Goal: Transaction & Acquisition: Obtain resource

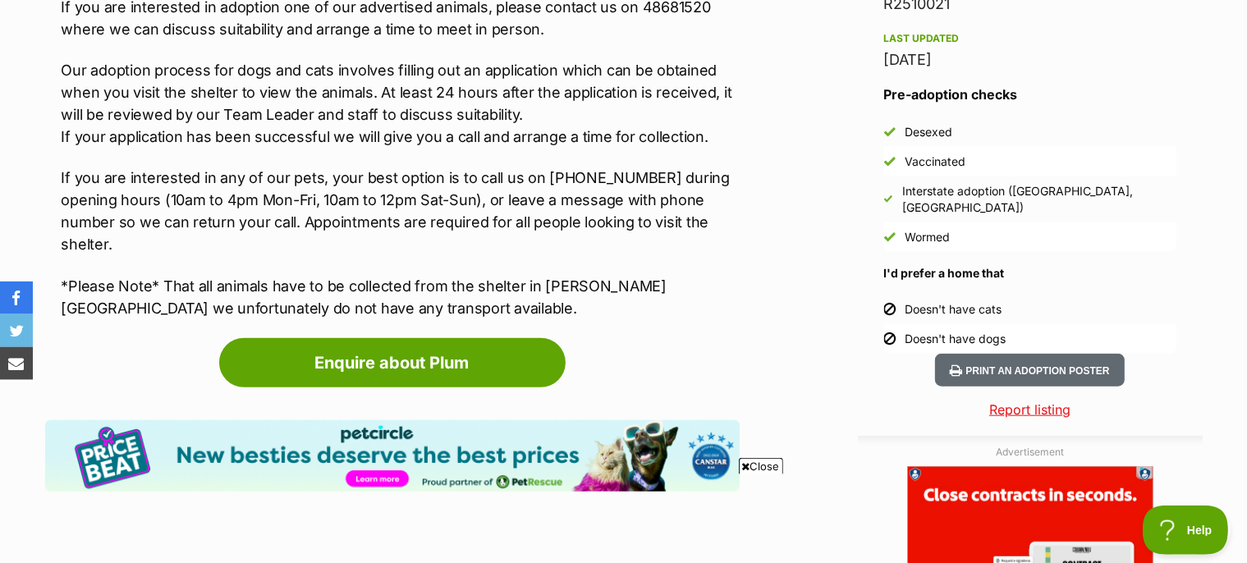
scroll to position [1478, 0]
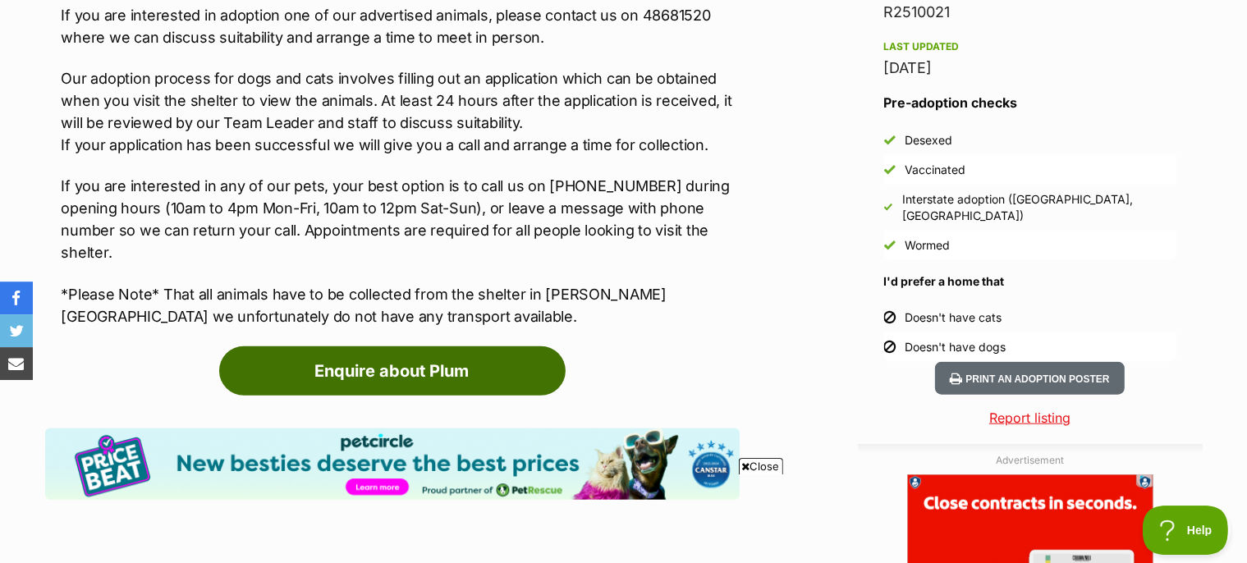
click at [431, 346] on link "Enquire about Plum" at bounding box center [392, 370] width 346 height 49
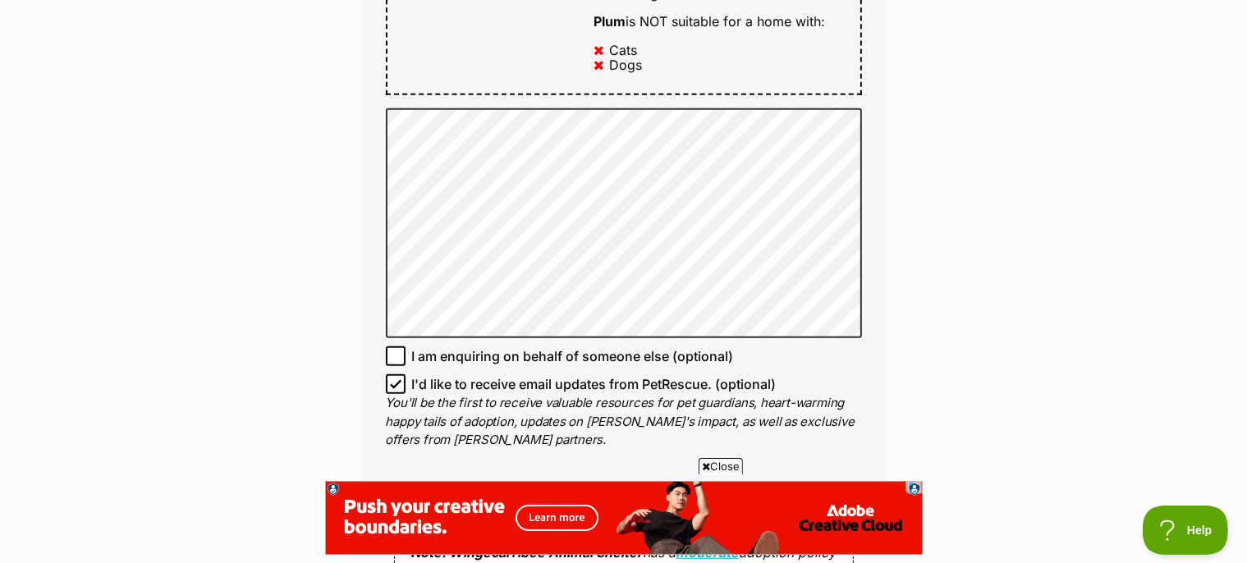
scroll to position [1757, 0]
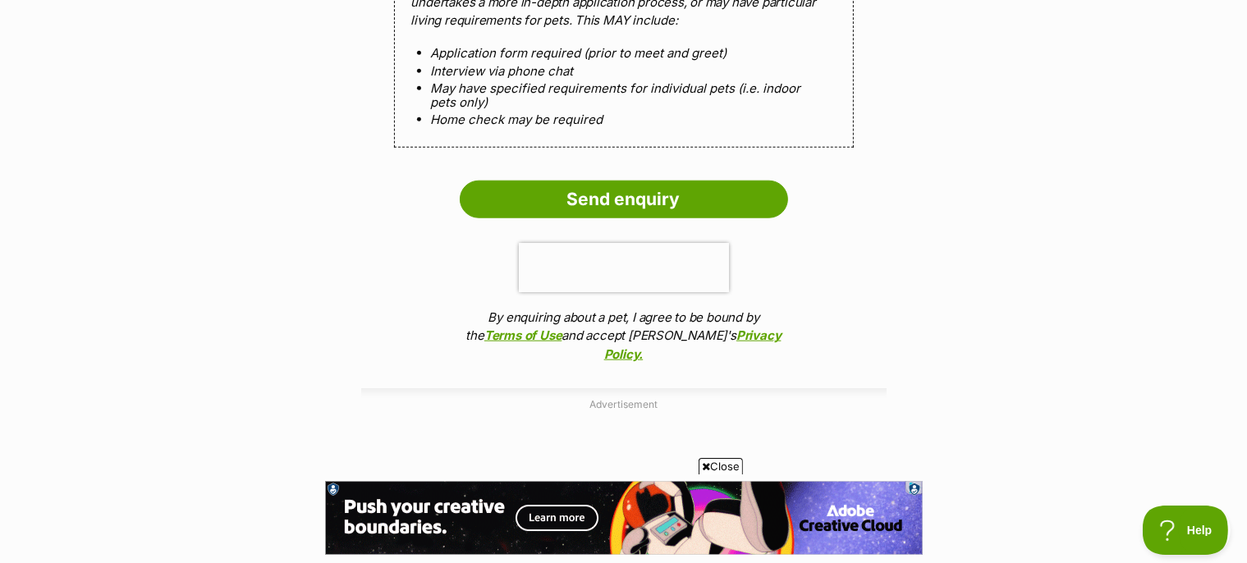
click at [562, 202] on input "Send enquiry" at bounding box center [624, 200] width 328 height 38
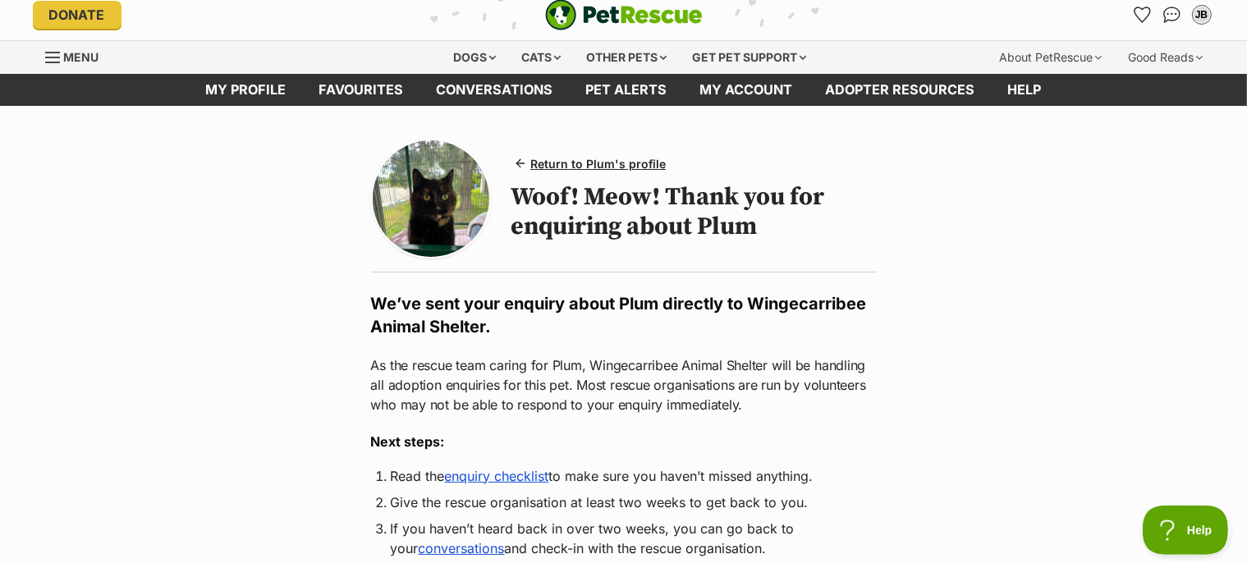
click at [516, 484] on link "enquiry checklist" at bounding box center [497, 476] width 104 height 16
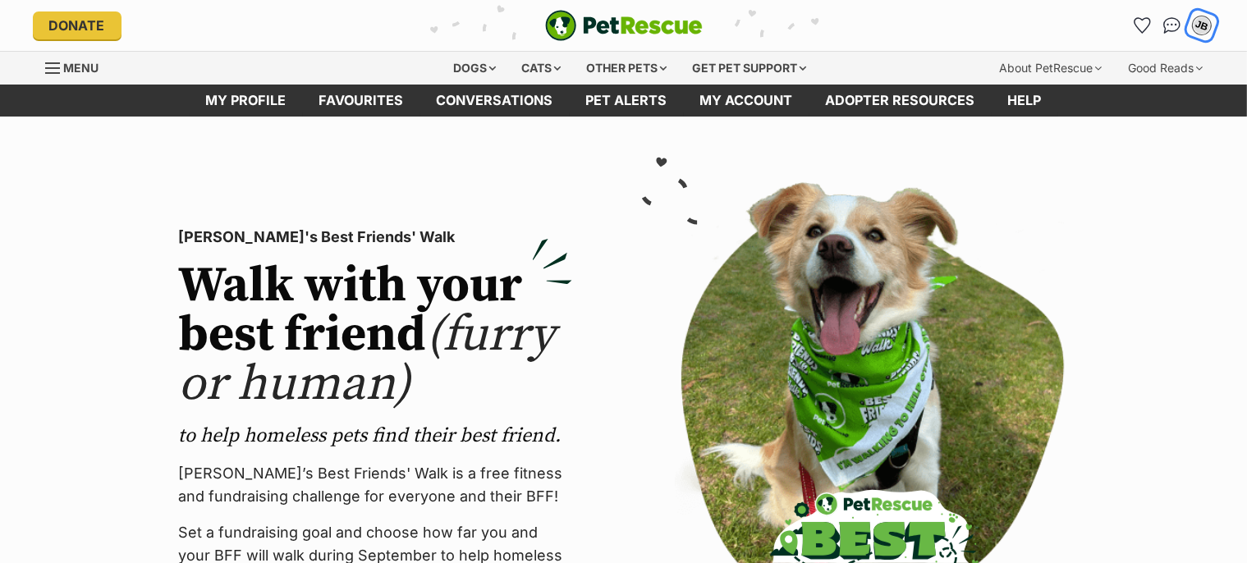
click at [1200, 18] on div "JB" at bounding box center [1201, 25] width 21 height 21
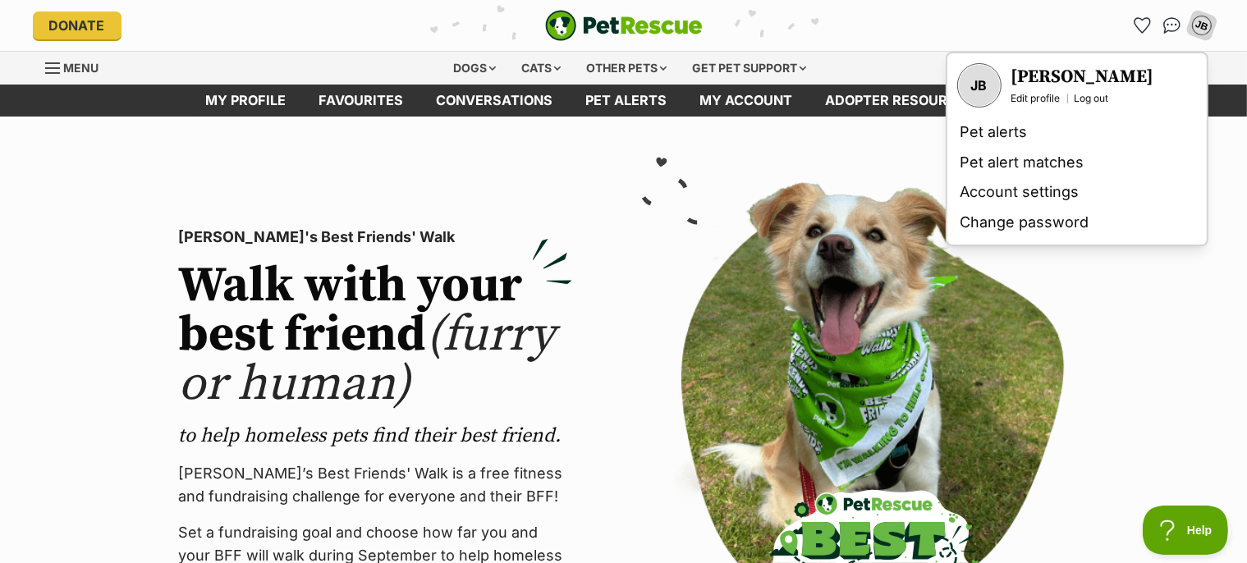
click at [1126, 338] on div "PetRescue's Best Friends' Walk Walk with your best friend (furry or human) to h…" at bounding box center [624, 437] width 1018 height 537
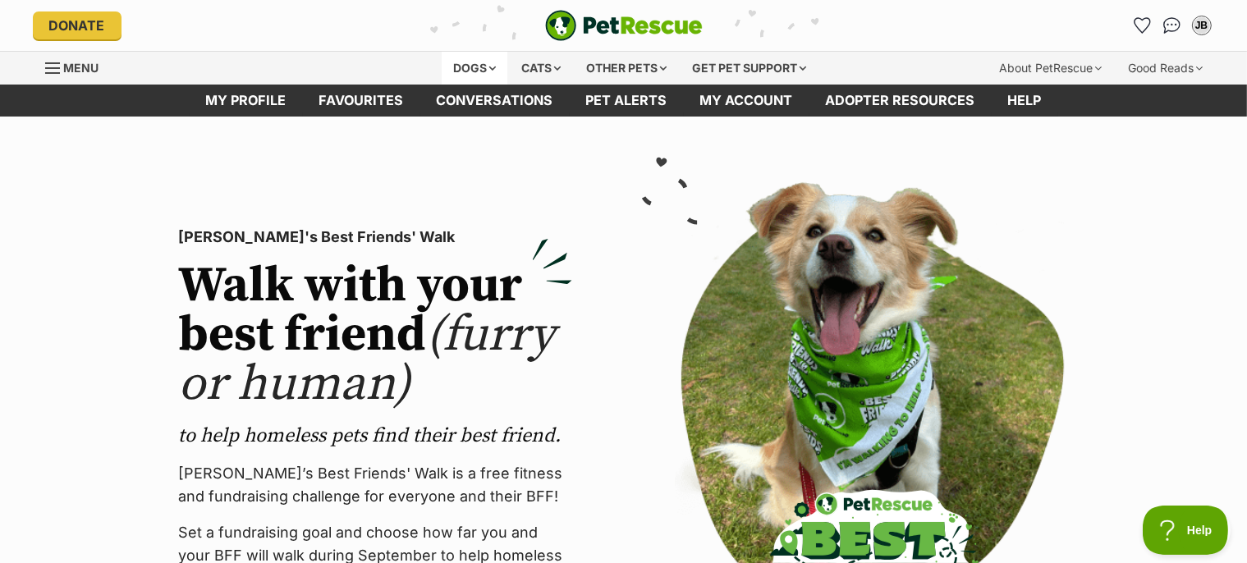
click at [457, 61] on div "Dogs" at bounding box center [475, 68] width 66 height 33
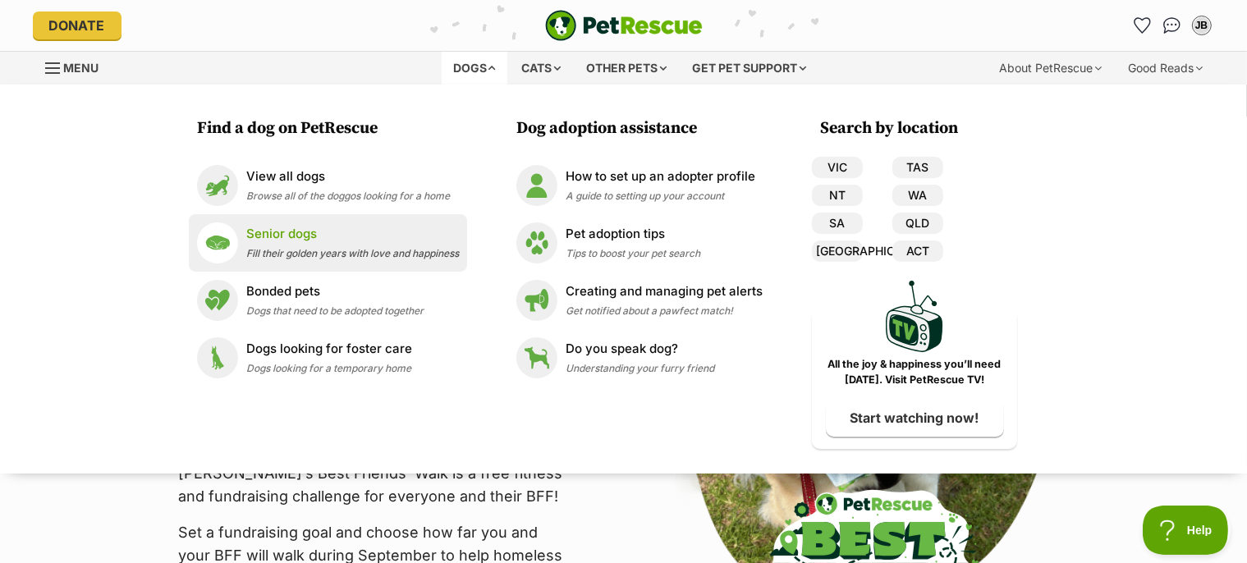
click at [305, 235] on p "Senior dogs" at bounding box center [352, 234] width 213 height 19
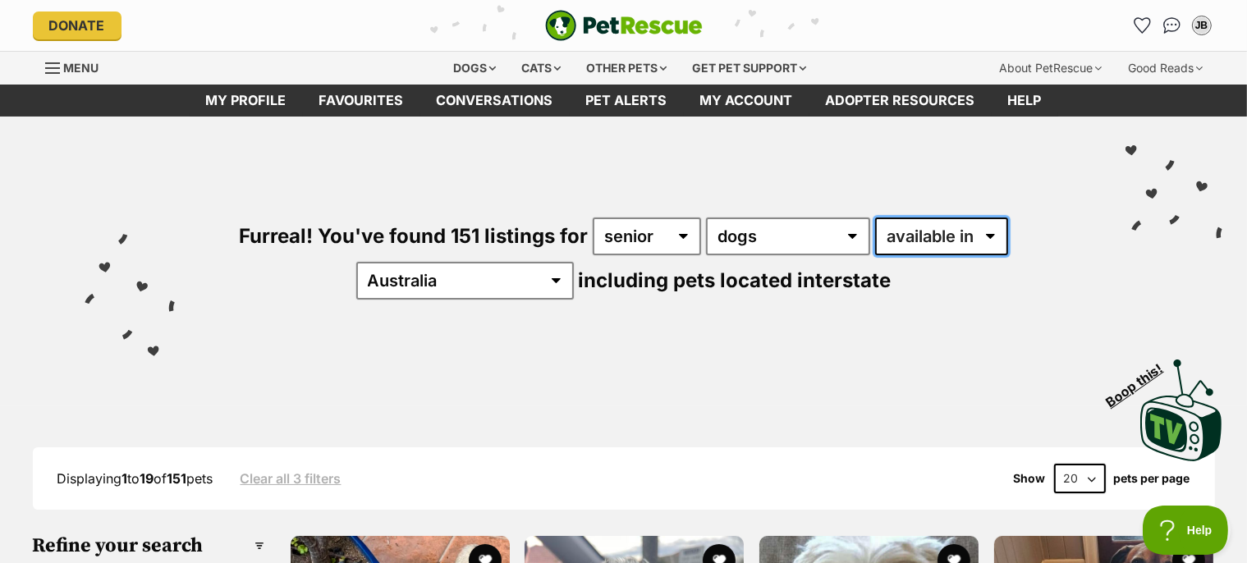
click at [875, 218] on select "available in located in" at bounding box center [941, 237] width 133 height 38
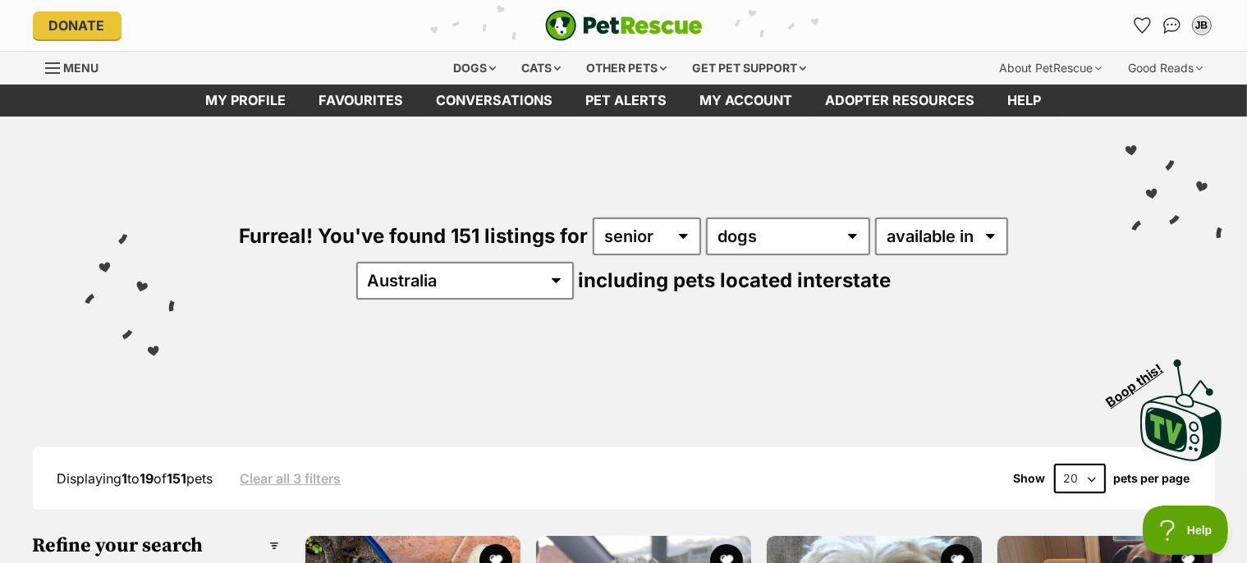
click at [890, 407] on div "Visit PetRescue TV (external site) Boop this!" at bounding box center [624, 405] width 1198 height 120
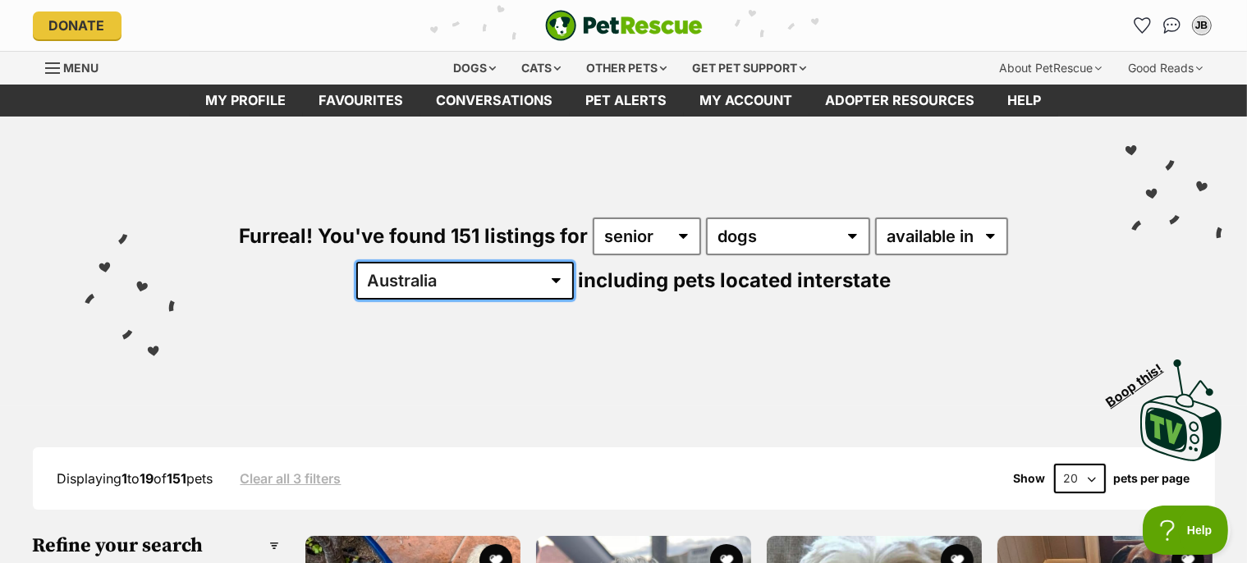
click at [356, 262] on select "Australia ACT NSW NT QLD SA TAS VIC WA" at bounding box center [465, 281] width 218 height 38
select select "ACT"
click option "ACT" at bounding box center [0, 0] width 0 height 0
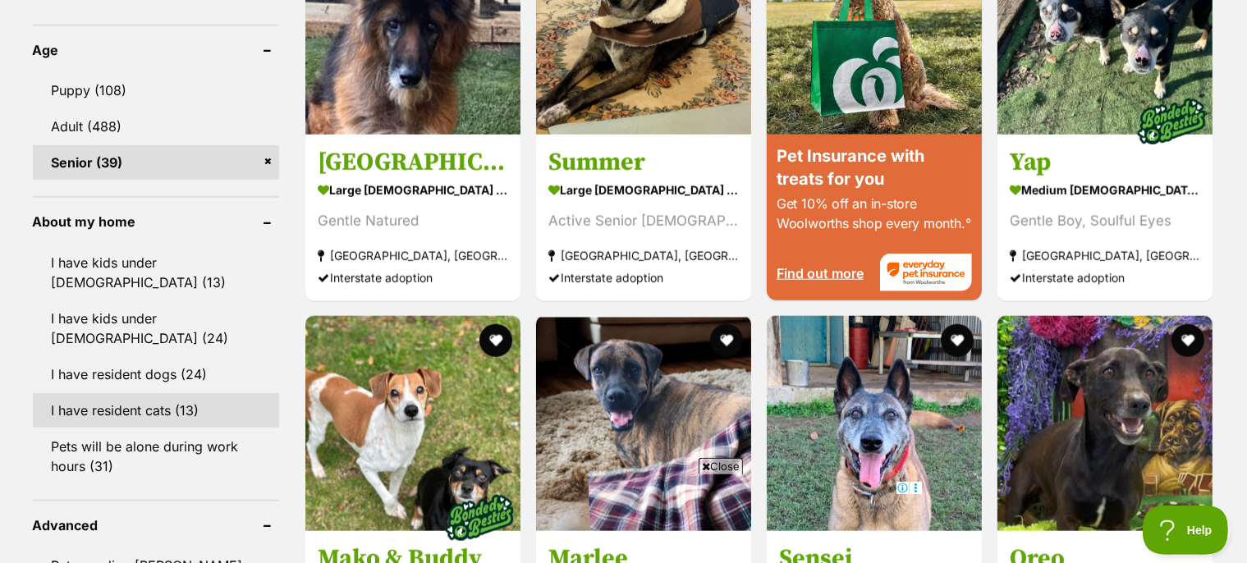
scroll to position [1989, 0]
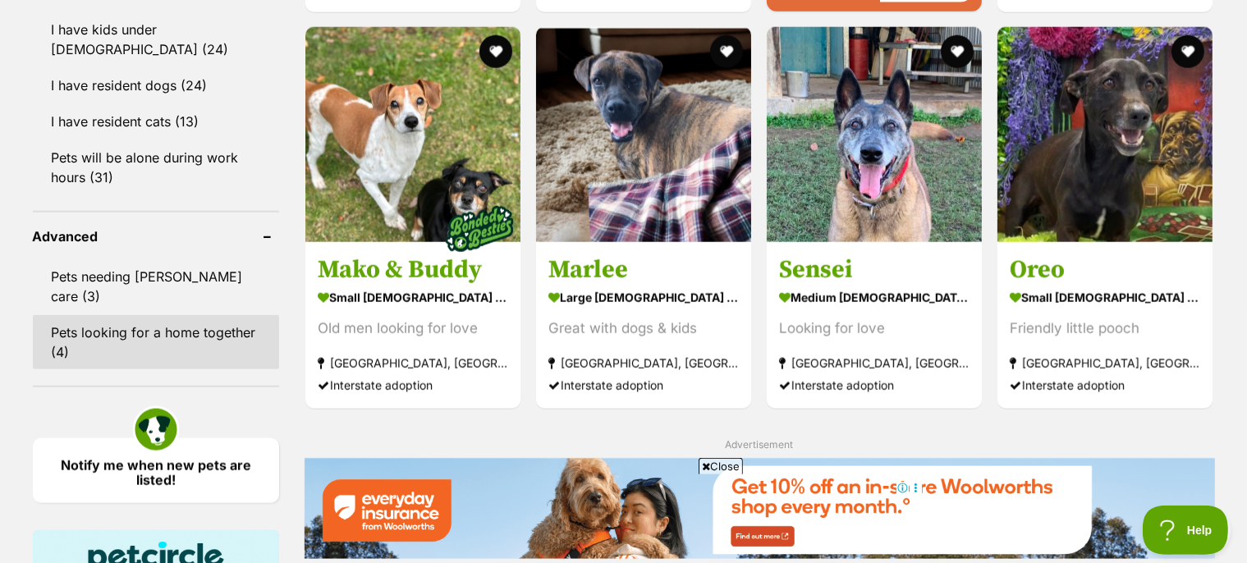
click at [172, 315] on link "Pets looking for a home together (4)" at bounding box center [156, 342] width 246 height 54
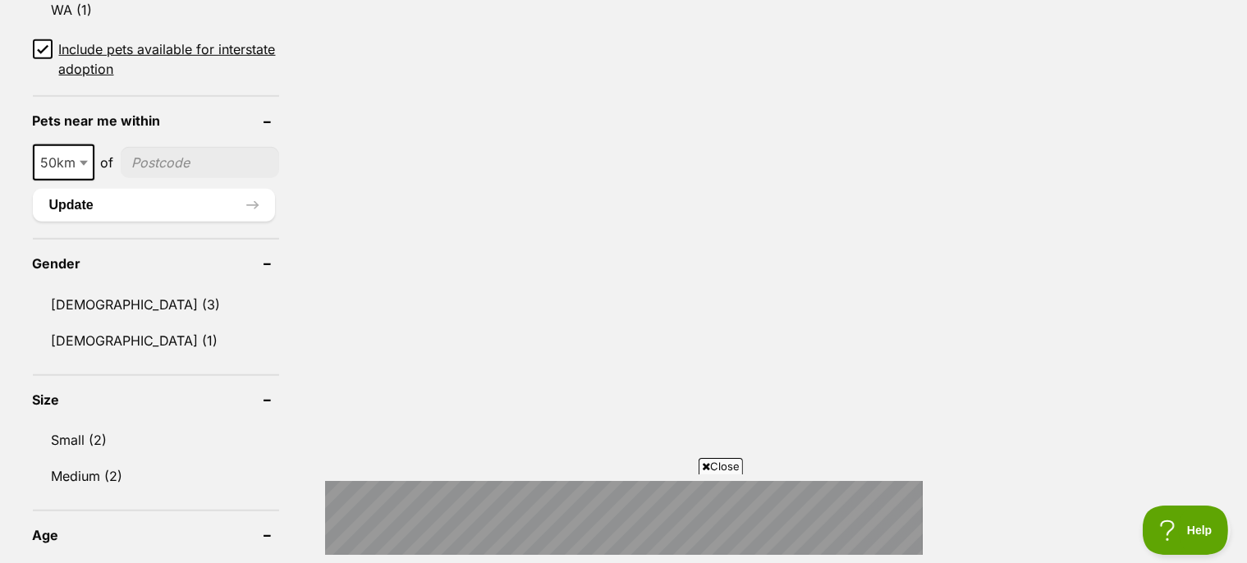
scroll to position [1156, 0]
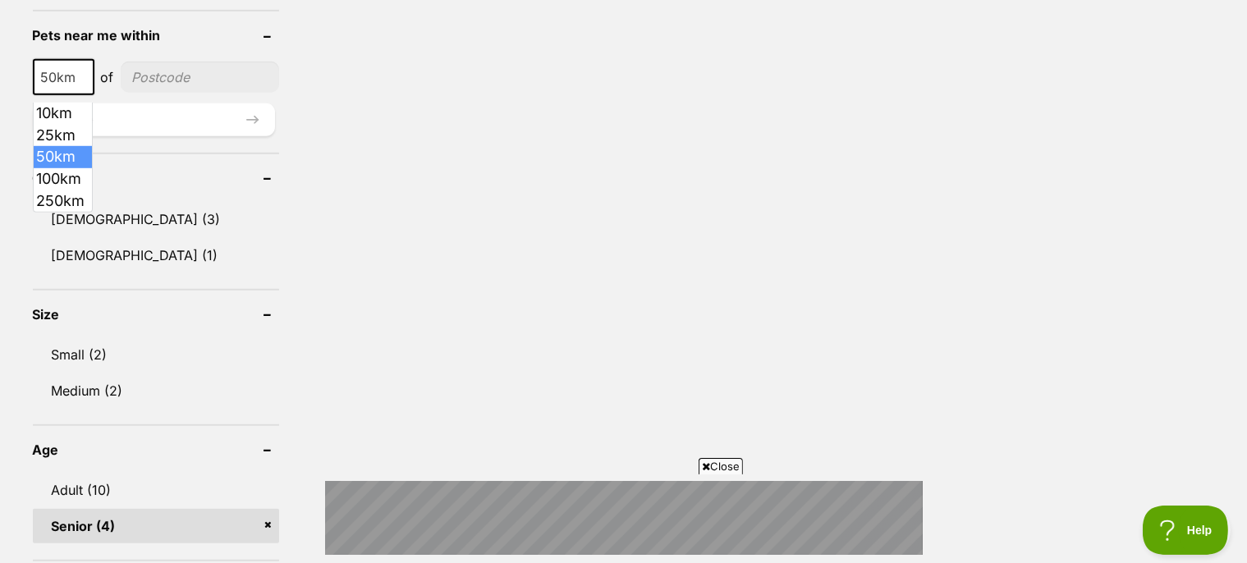
click at [83, 80] on b at bounding box center [84, 78] width 8 height 5
select select "100"
click at [166, 80] on input"] "postcode" at bounding box center [202, 77] width 153 height 31
type input"] "2906"
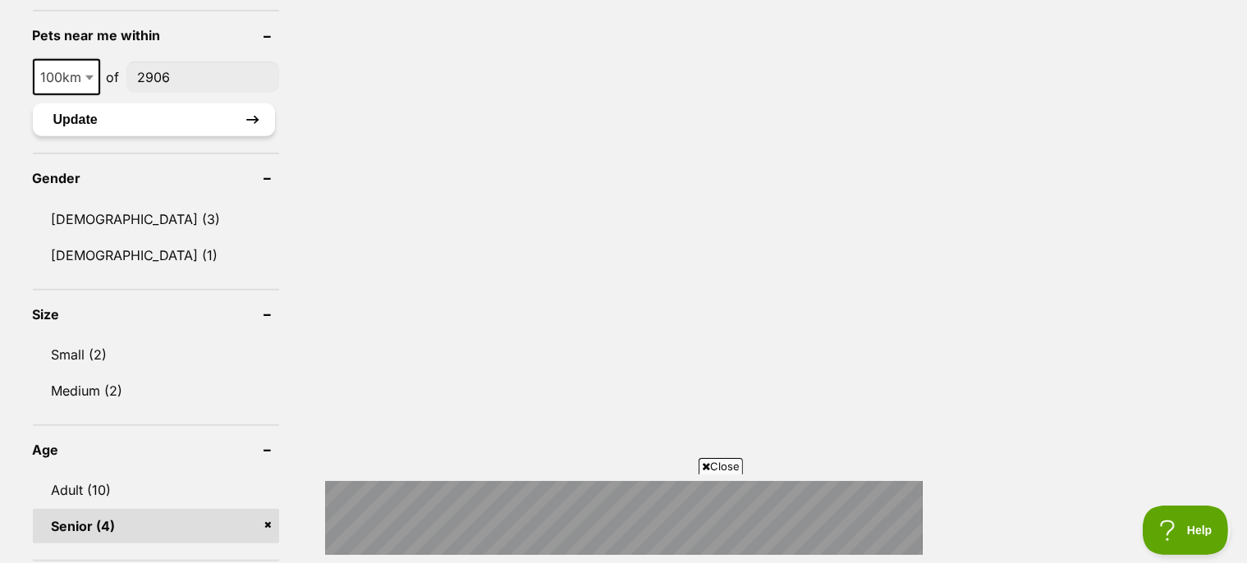
click at [255, 125] on button "Update" at bounding box center [154, 119] width 242 height 33
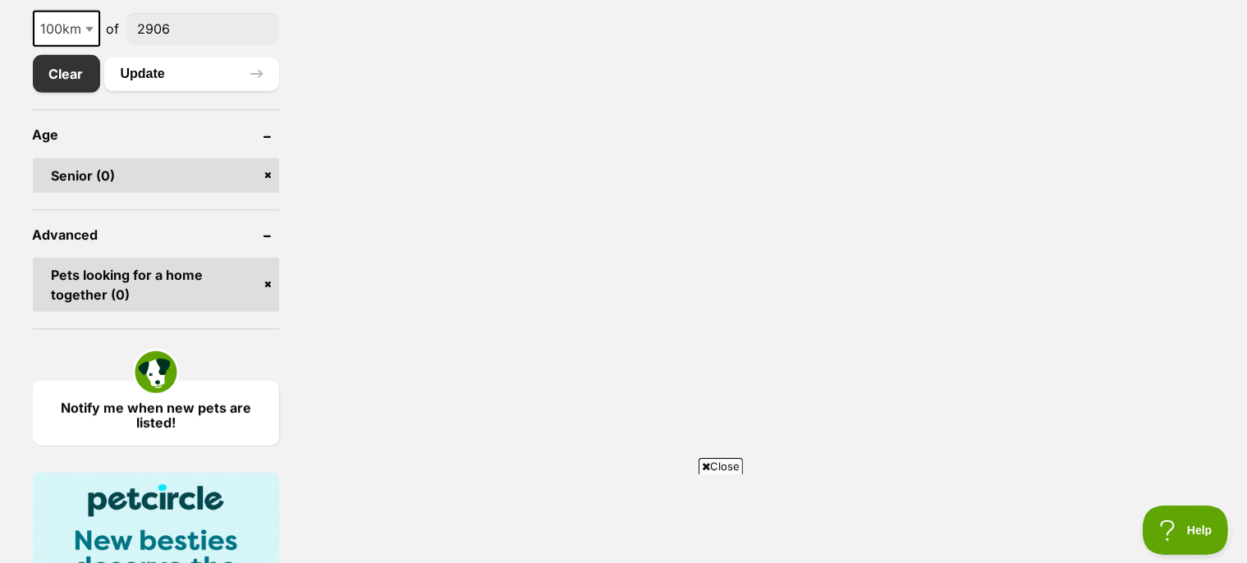
click at [268, 297] on link "Pets looking for a home together (0)" at bounding box center [156, 285] width 246 height 54
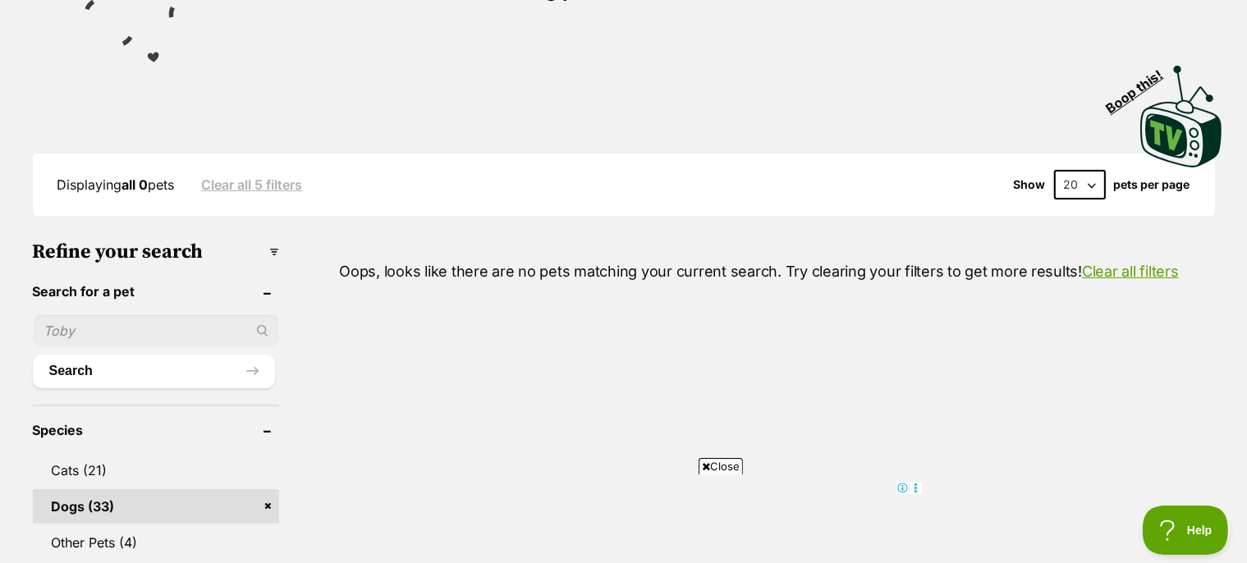
scroll to position [578, 0]
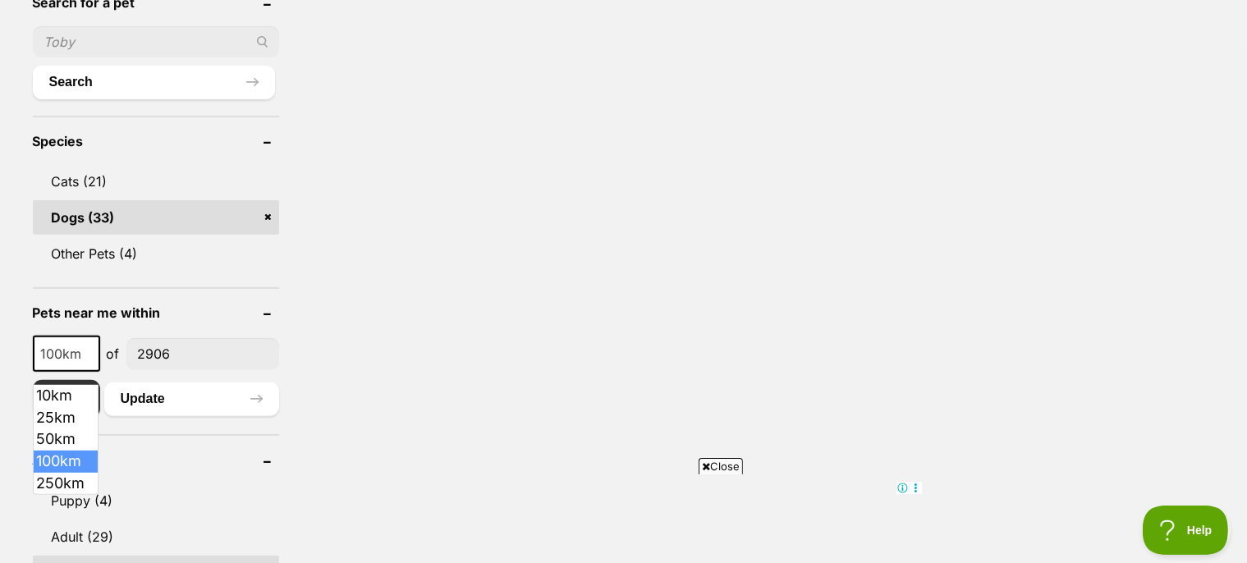
click at [87, 366] on span at bounding box center [91, 354] width 16 height 36
select select "250"
click at [195, 411] on button "Update" at bounding box center [191, 399] width 175 height 33
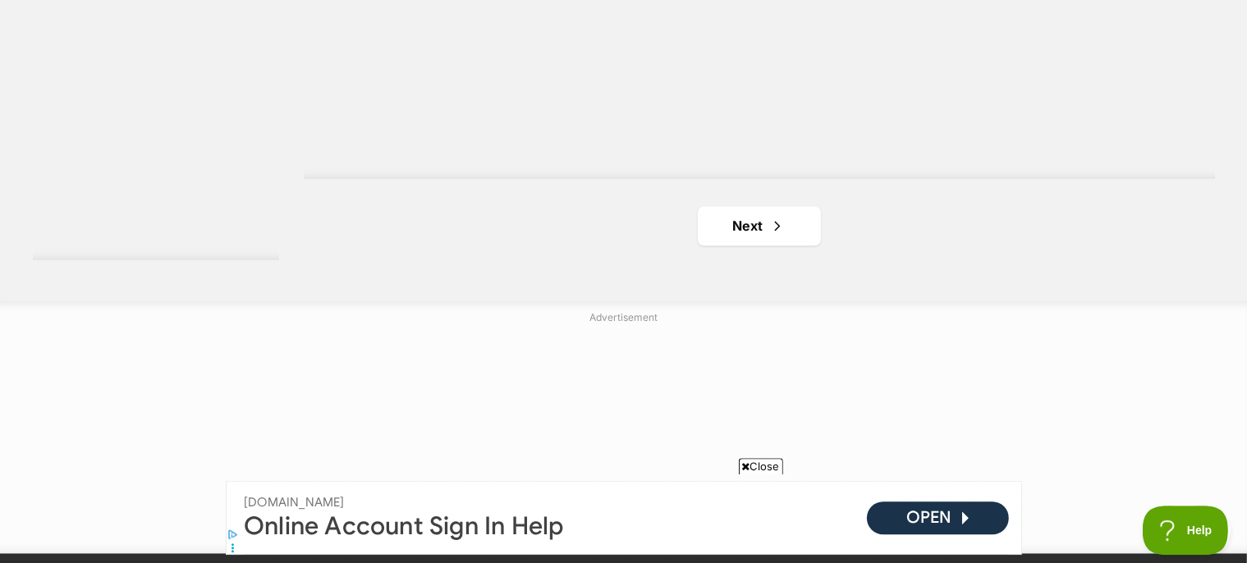
scroll to position [3179, 0]
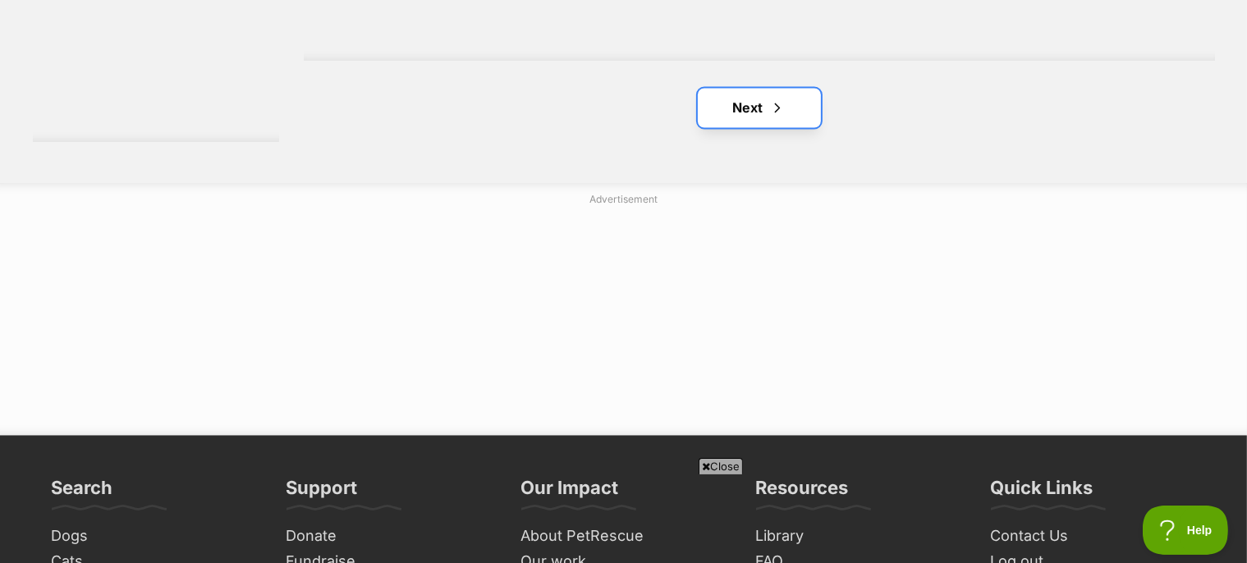
click at [759, 117] on link "Next" at bounding box center [759, 107] width 123 height 39
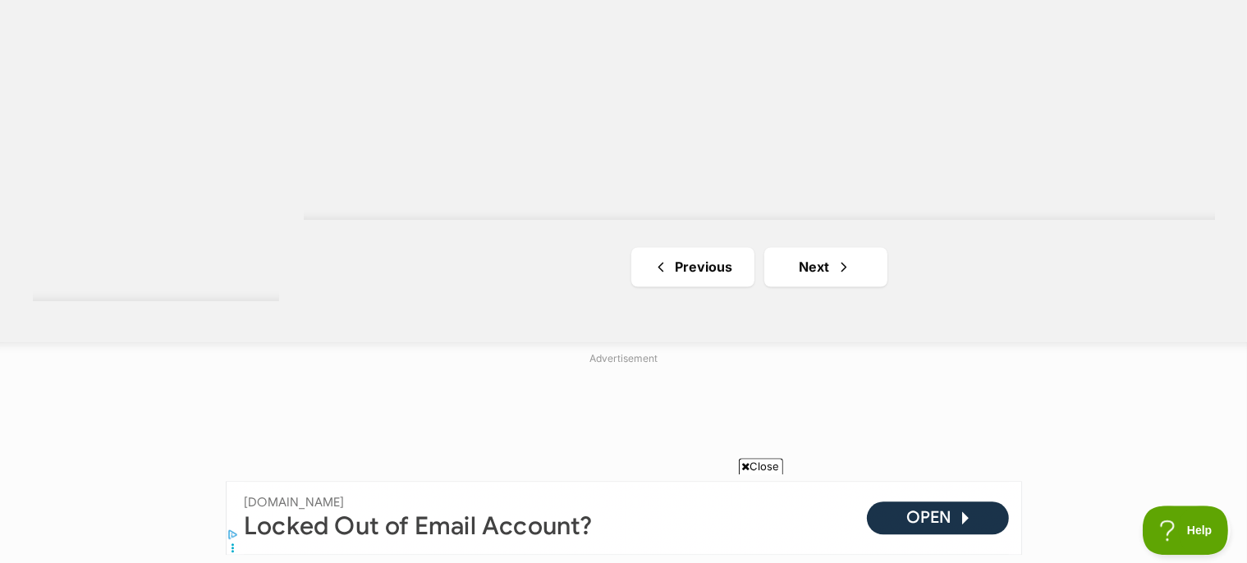
scroll to position [3179, 0]
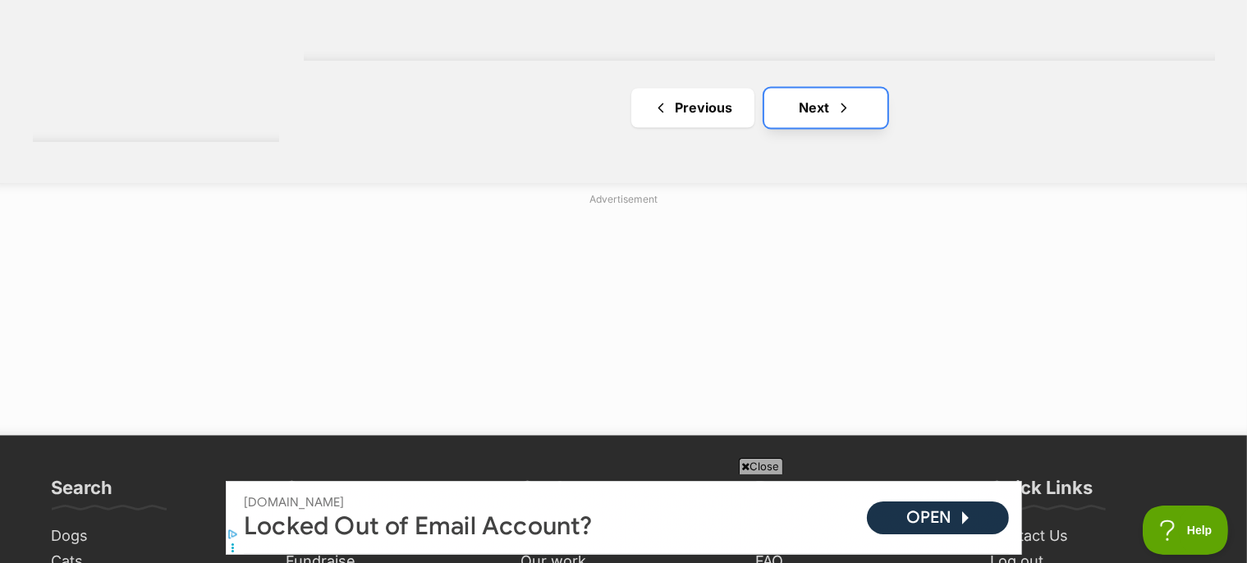
click at [810, 122] on link "Next" at bounding box center [825, 107] width 123 height 39
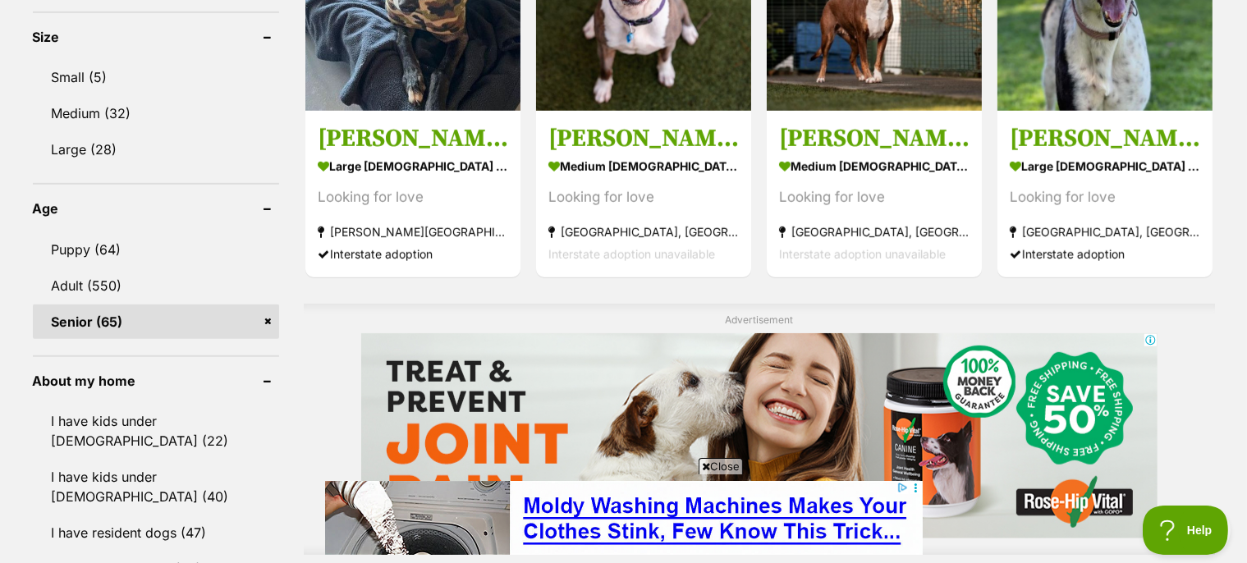
scroll to position [1156, 0]
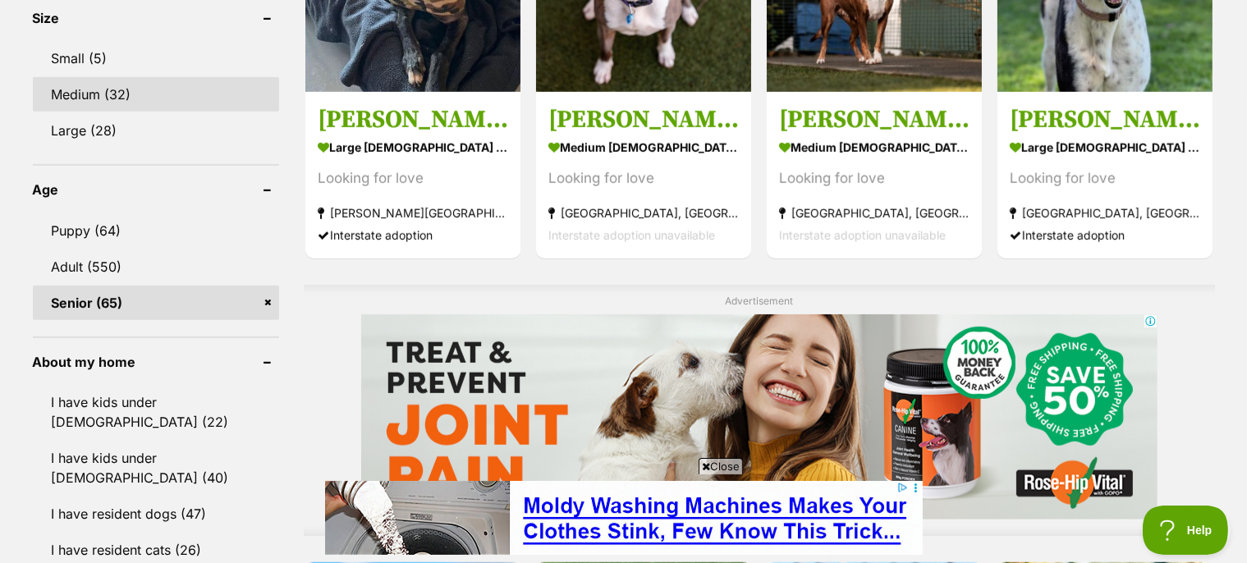
click at [98, 102] on link "Medium (32)" at bounding box center [156, 94] width 246 height 34
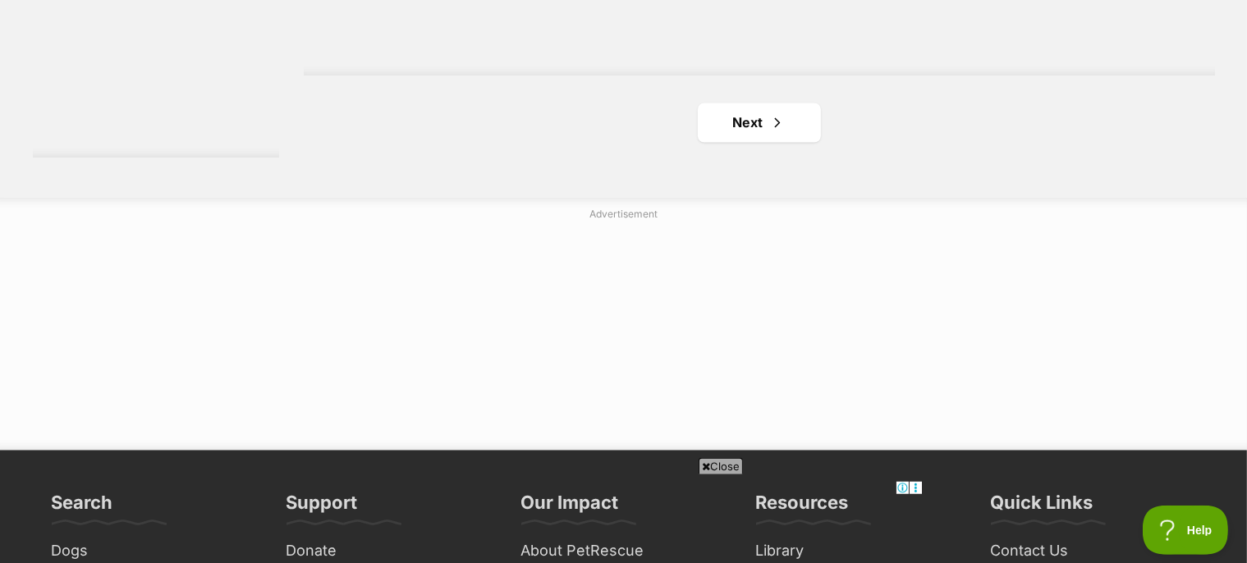
scroll to position [3179, 0]
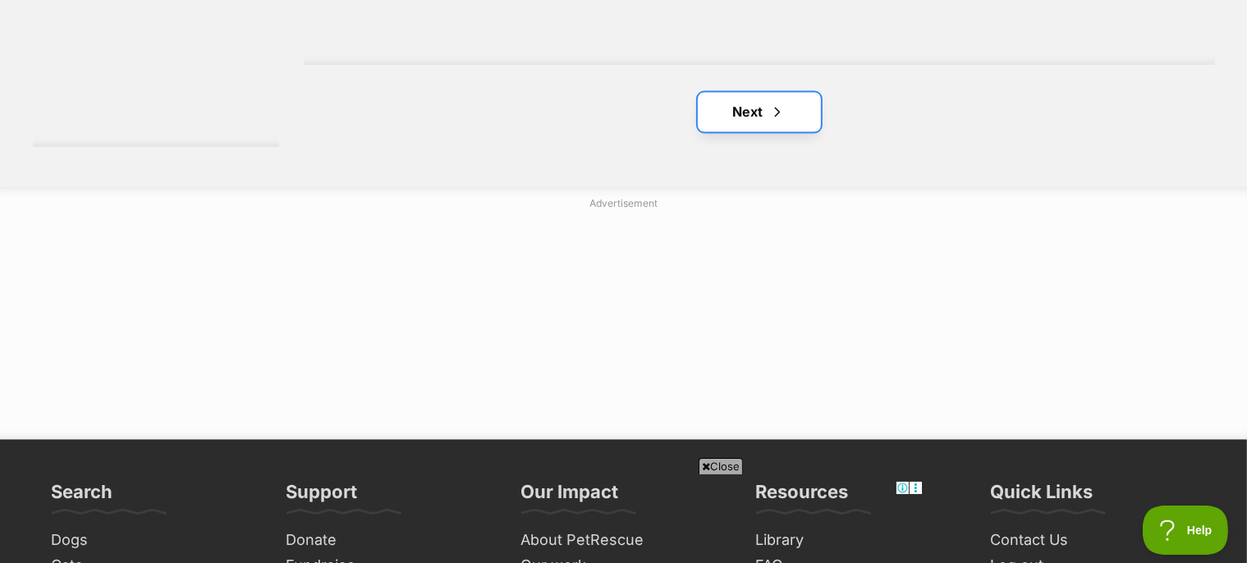
click at [745, 122] on link "Next" at bounding box center [759, 111] width 123 height 39
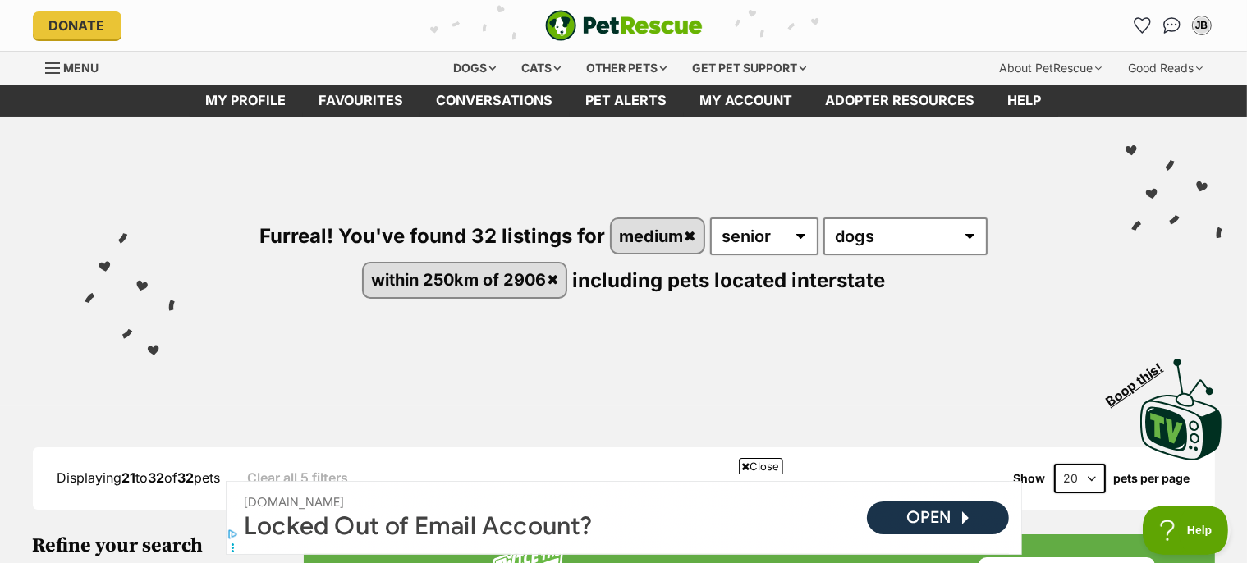
scroll to position [289, 0]
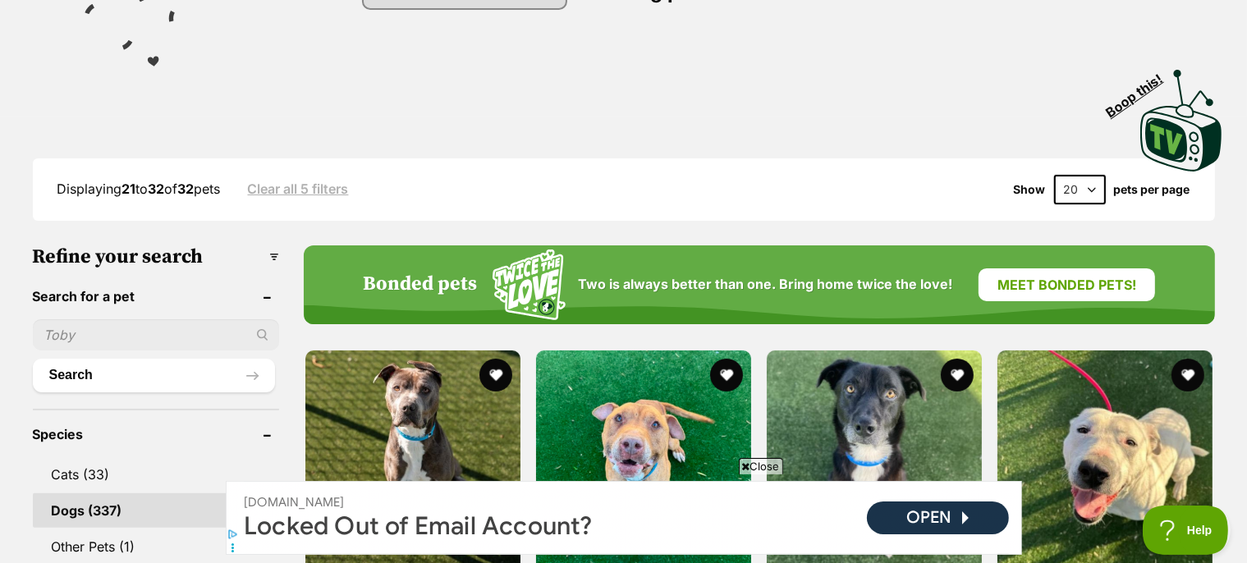
click at [142, 351] on input "text" at bounding box center [156, 334] width 246 height 31
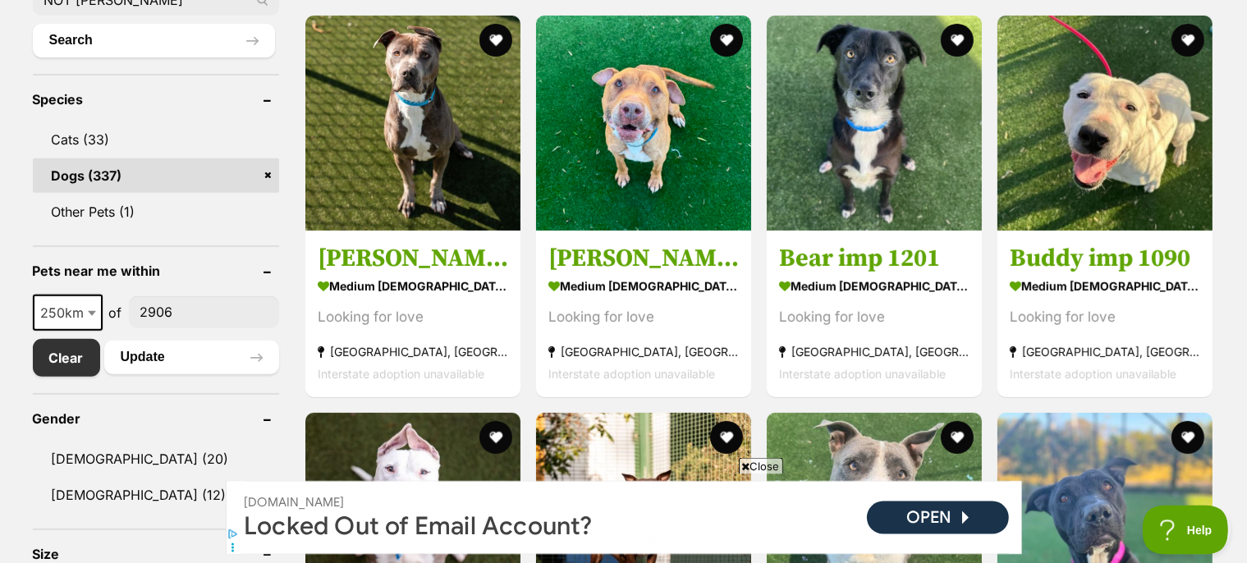
scroll to position [549, 0]
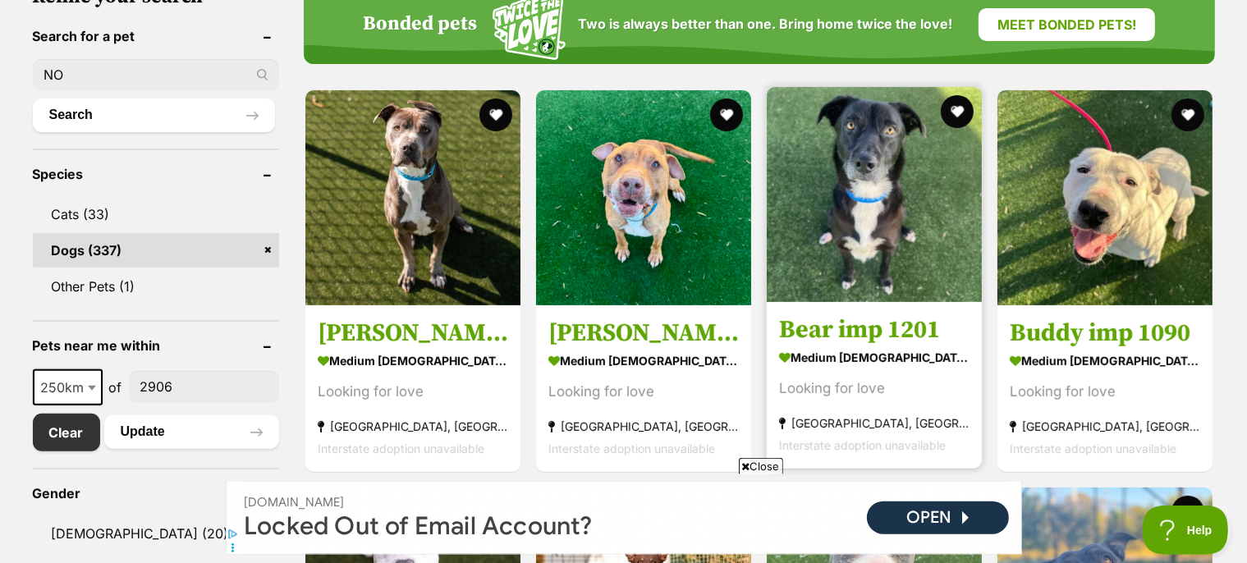
type input "N"
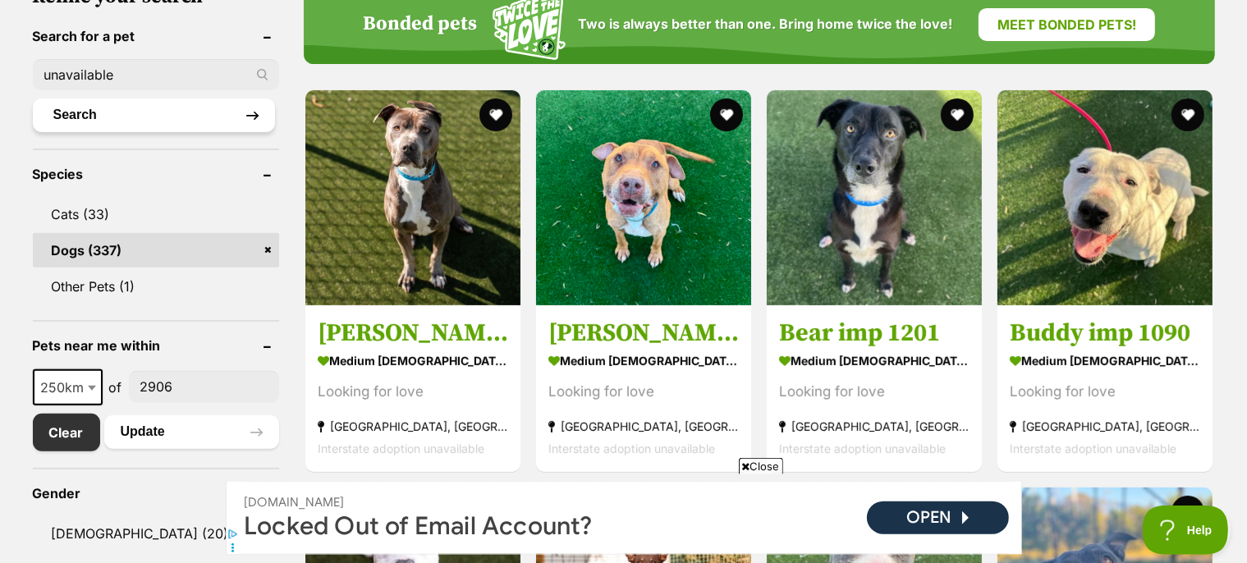
type input "unavailable"
click at [110, 125] on button "Search" at bounding box center [154, 115] width 242 height 33
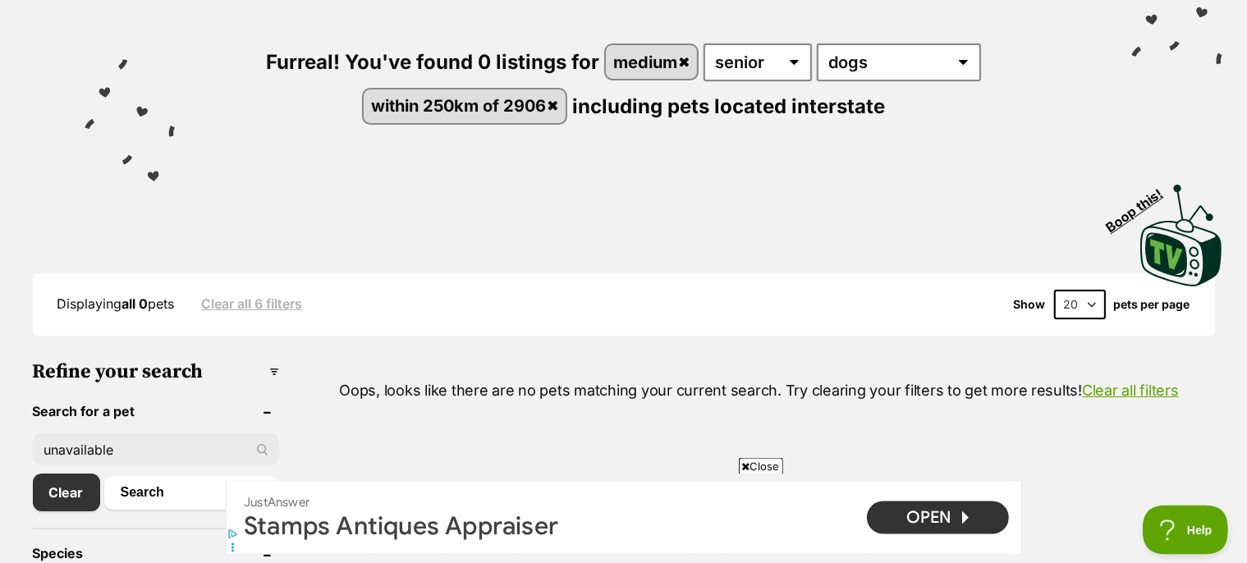
scroll to position [289, 0]
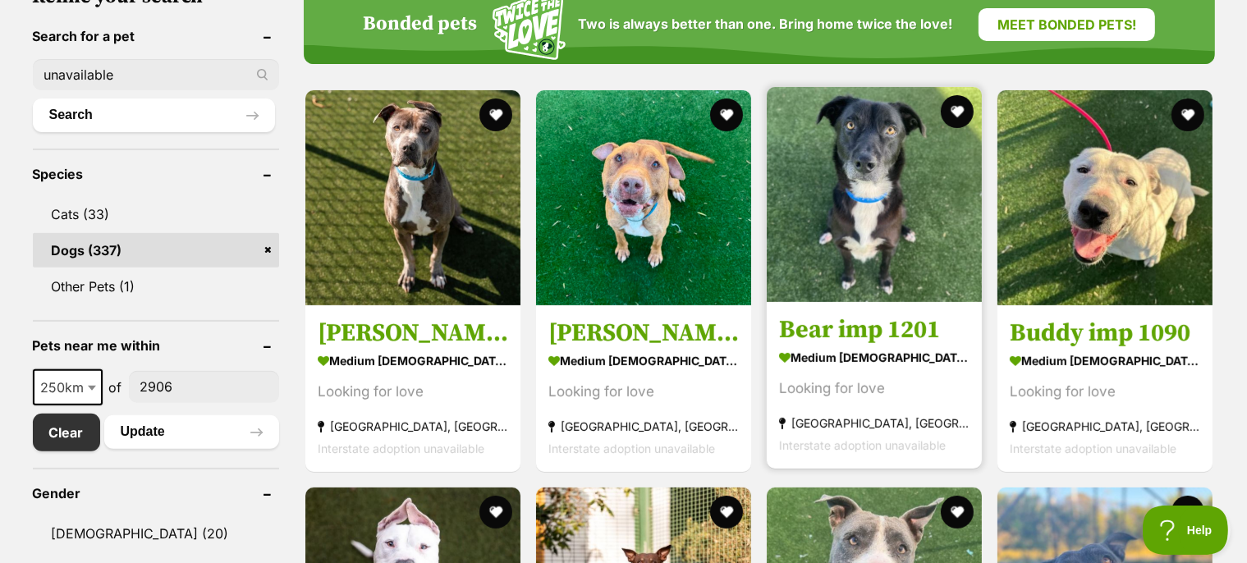
click at [846, 342] on h3 "Bear imp 1201" at bounding box center [874, 329] width 190 height 31
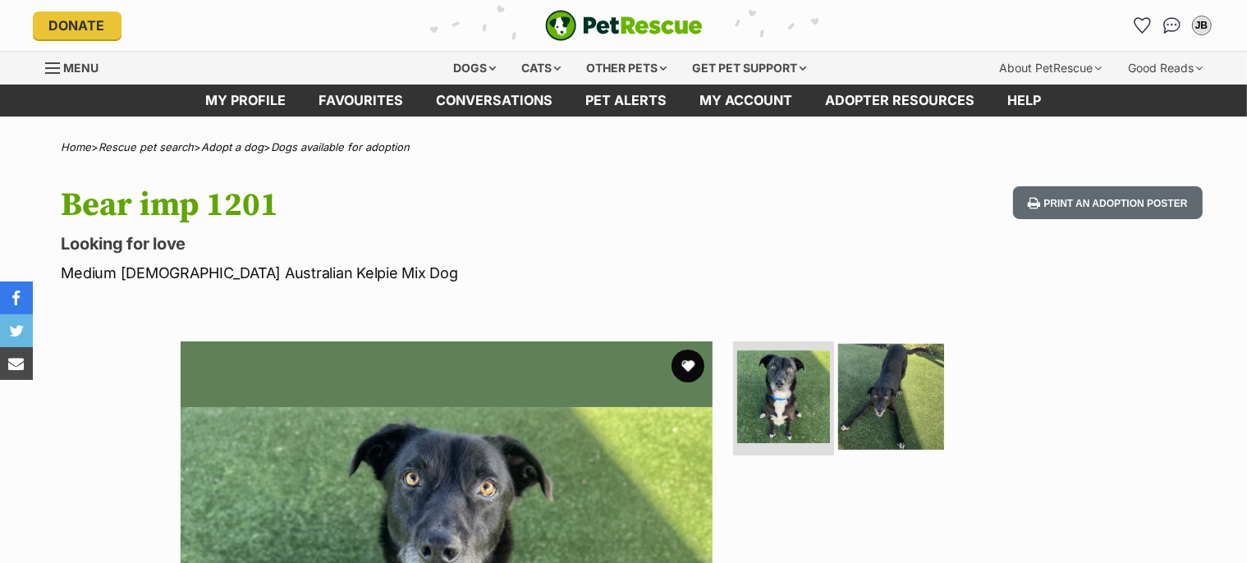
click at [900, 410] on img at bounding box center [891, 396] width 106 height 106
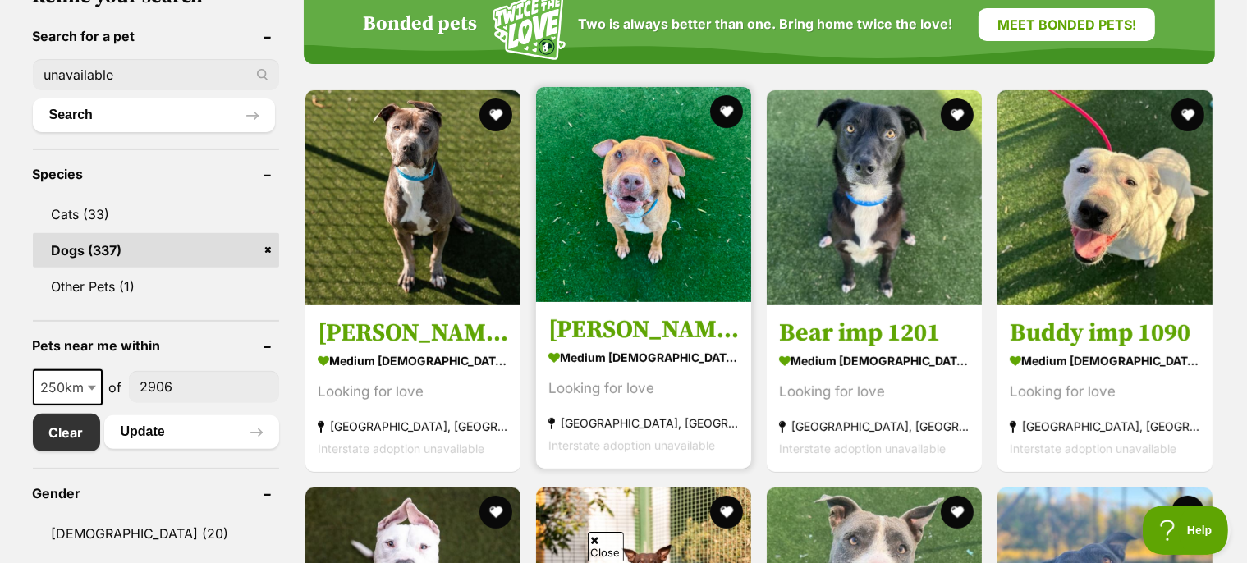
click at [605, 342] on h3 "[PERSON_NAME] imp 1404" at bounding box center [643, 329] width 190 height 31
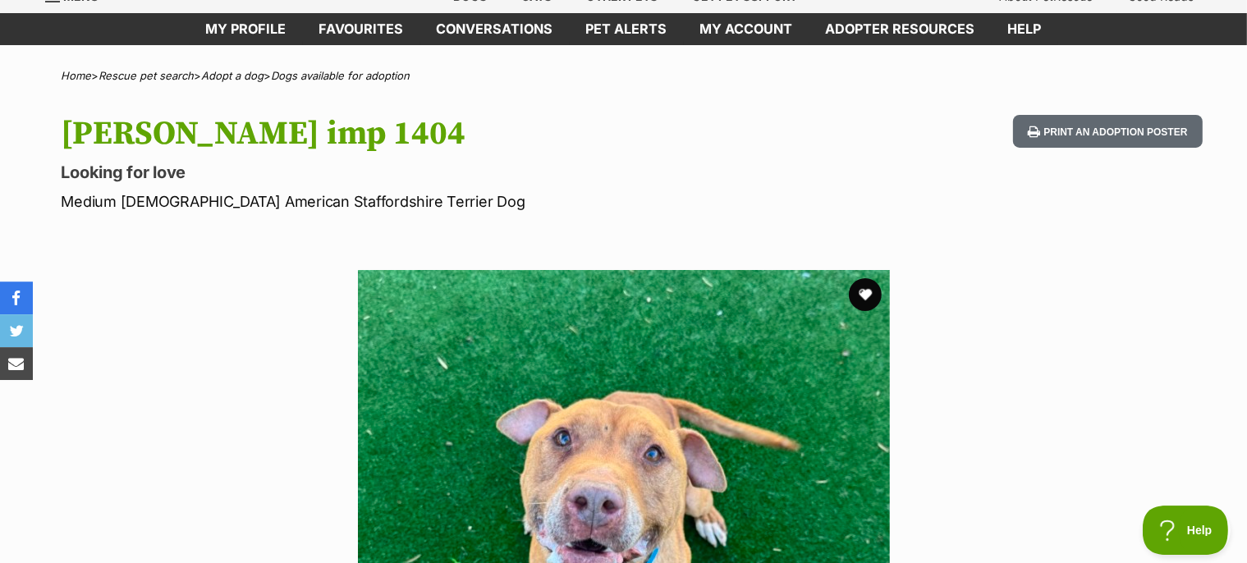
scroll to position [289, 0]
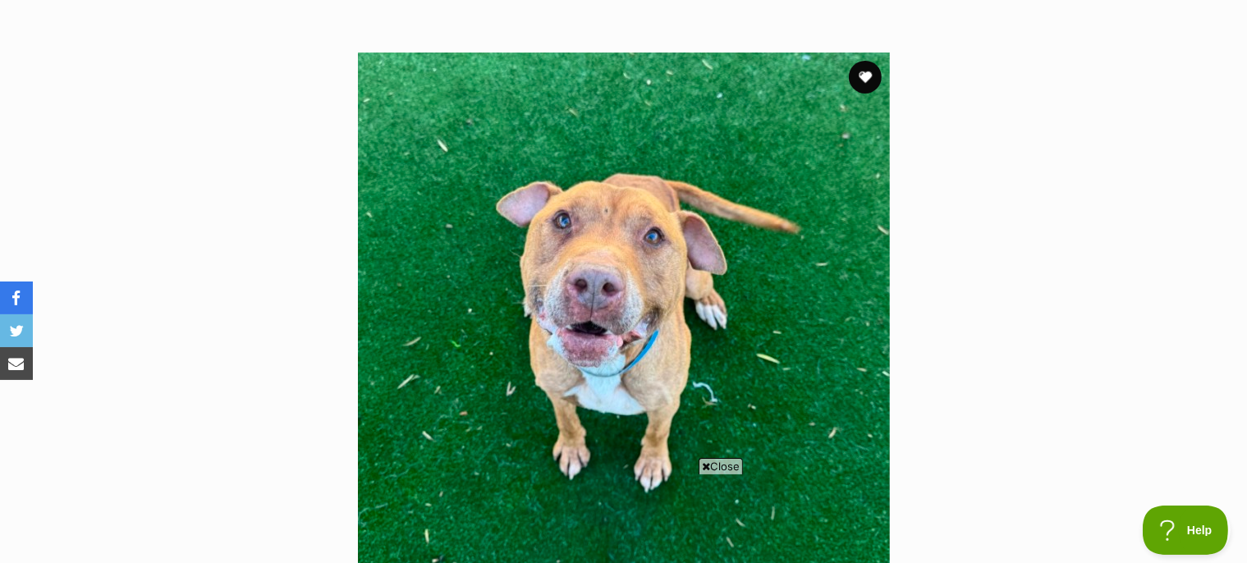
click at [1019, 367] on section "Available 1 of 1 images Next Prev 1" at bounding box center [624, 306] width 936 height 557
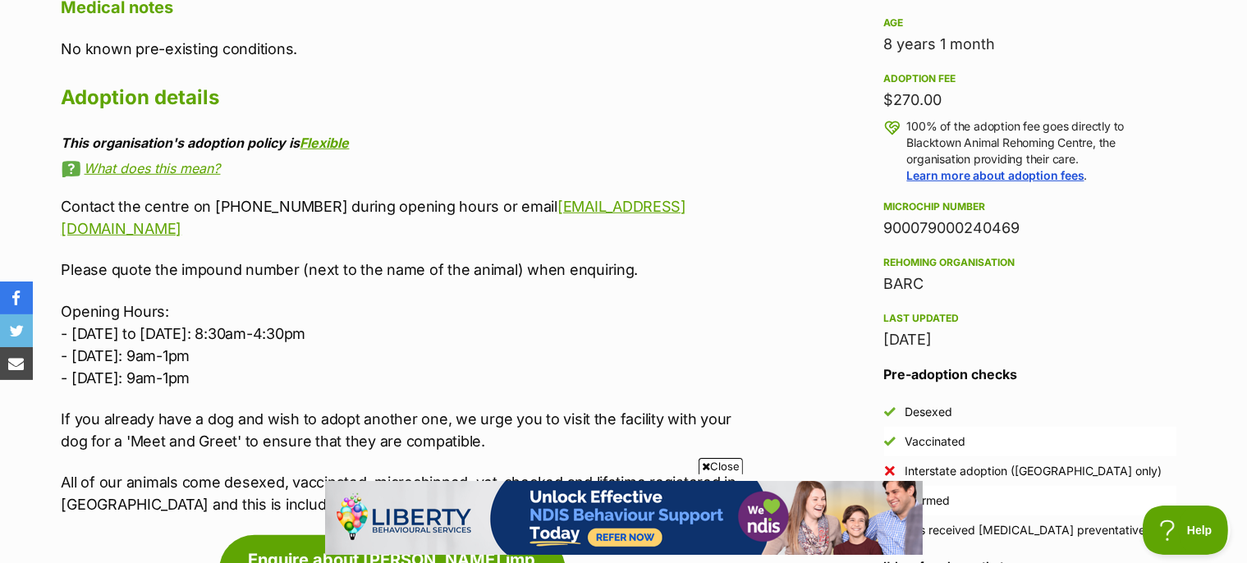
scroll to position [0, 0]
